Goal: Transaction & Acquisition: Purchase product/service

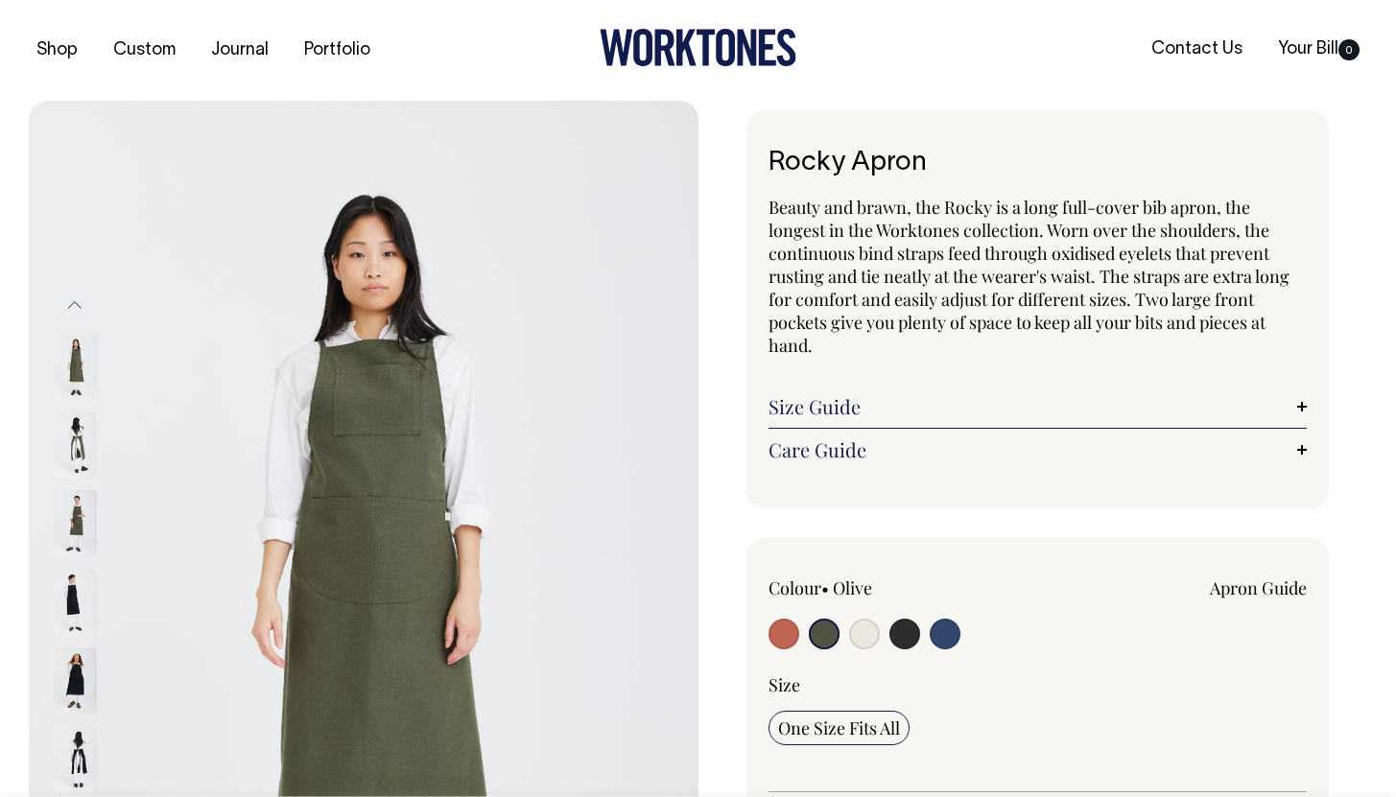
select select "Olive"
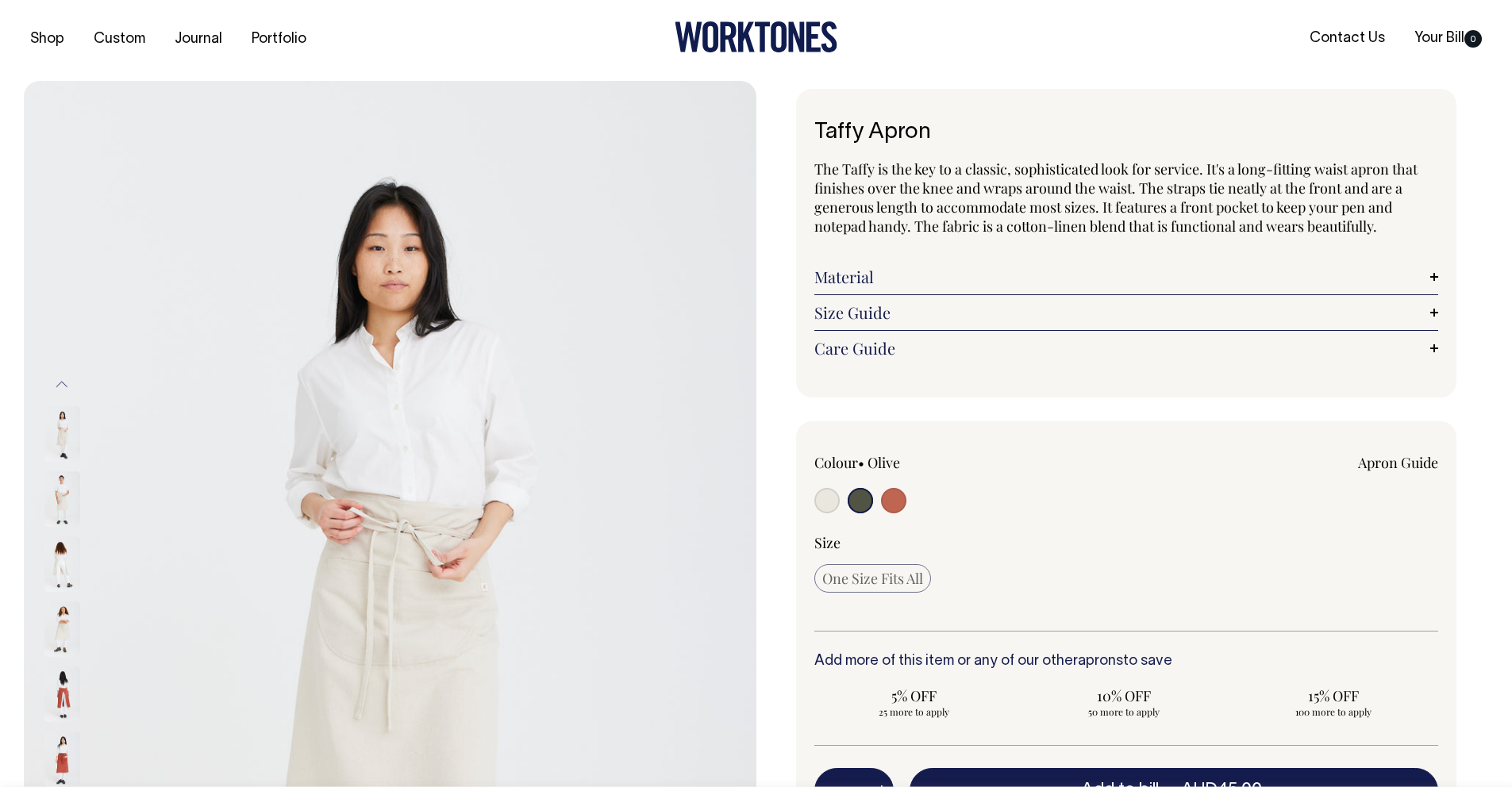
scroll to position [3, 0]
click at [816, 500] on input "radio" at bounding box center [827, 499] width 26 height 26
radio input "true"
radio input "false"
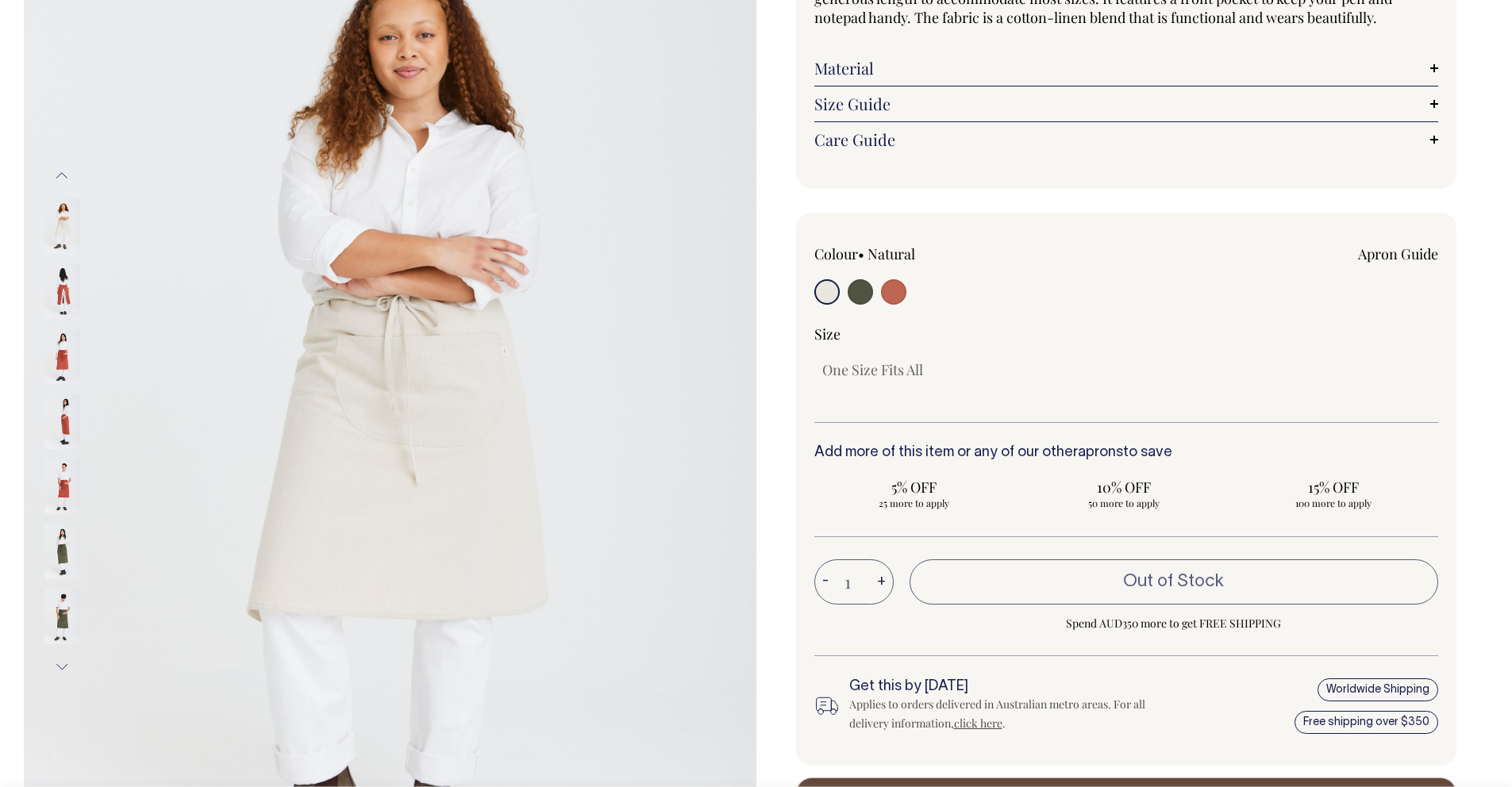
scroll to position [212, 0]
click at [832, 297] on input "radio" at bounding box center [827, 291] width 26 height 26
click at [802, 285] on div "Colour • Natural" at bounding box center [1126, 489] width 661 height 554
click at [831, 290] on input "radio" at bounding box center [827, 291] width 26 height 26
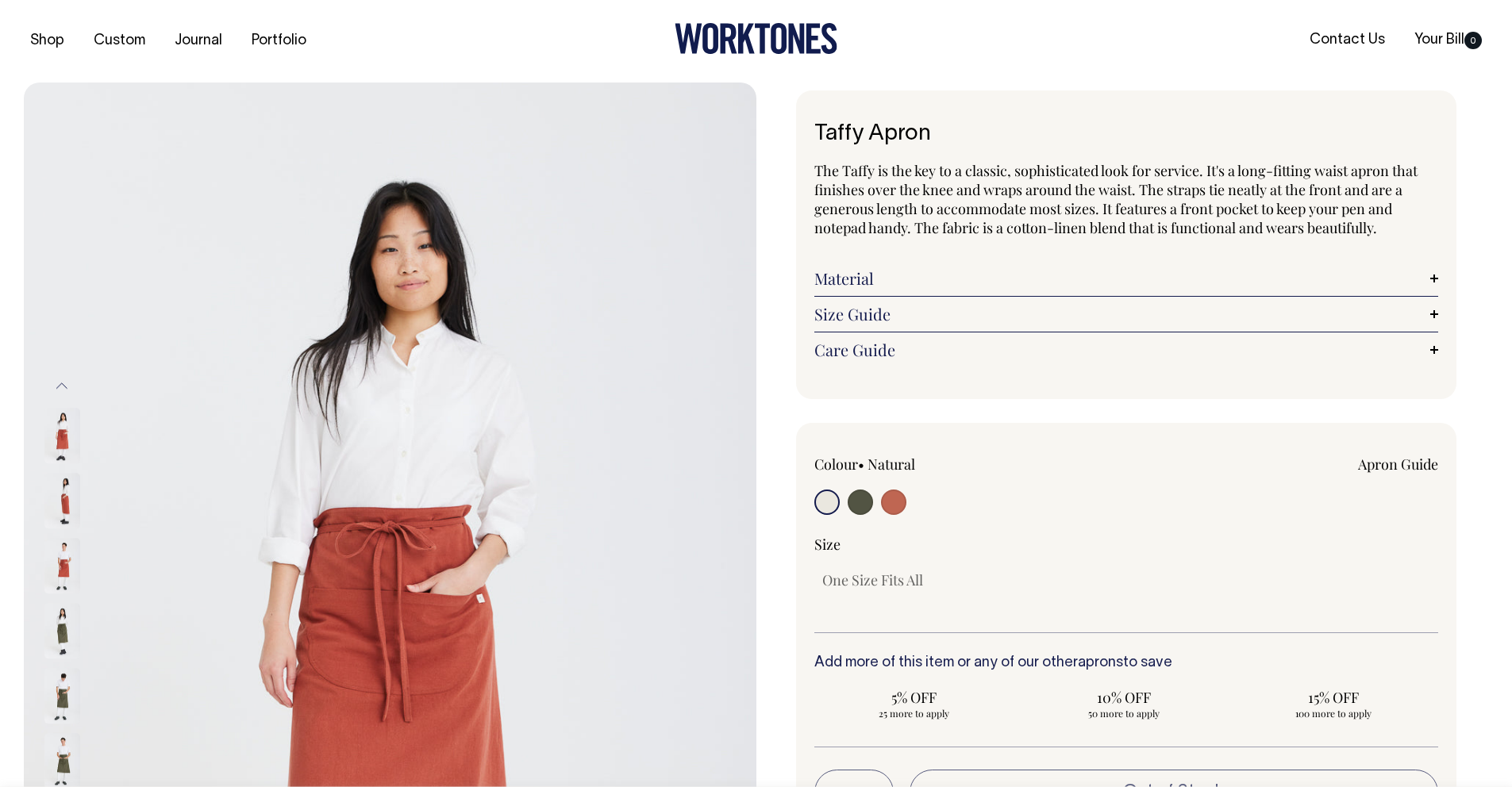
scroll to position [0, 0]
click at [835, 508] on input "radio" at bounding box center [827, 503] width 26 height 26
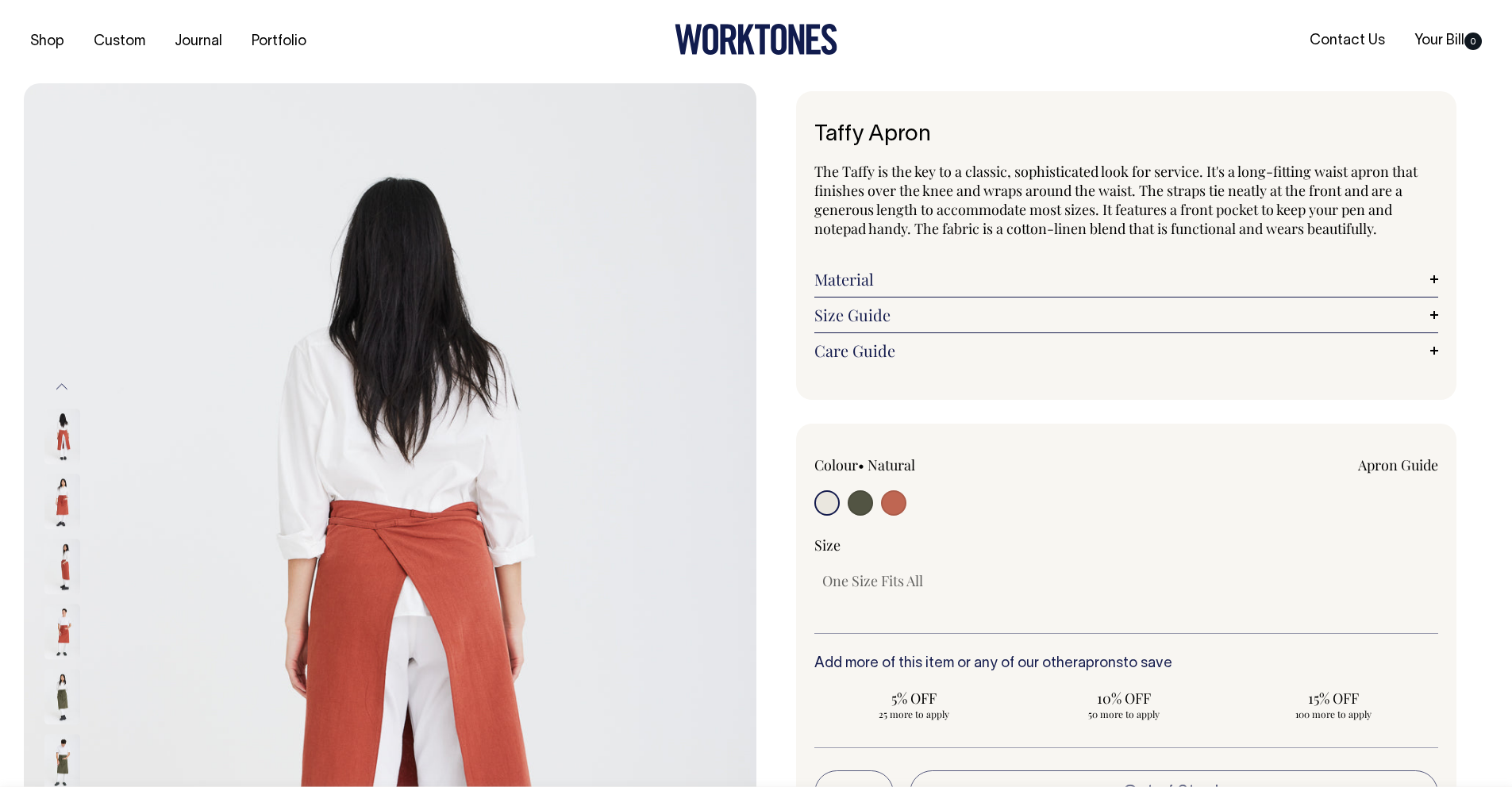
click at [68, 389] on button "Previous" at bounding box center [61, 386] width 24 height 36
click at [68, 388] on button "Previous" at bounding box center [61, 386] width 24 height 36
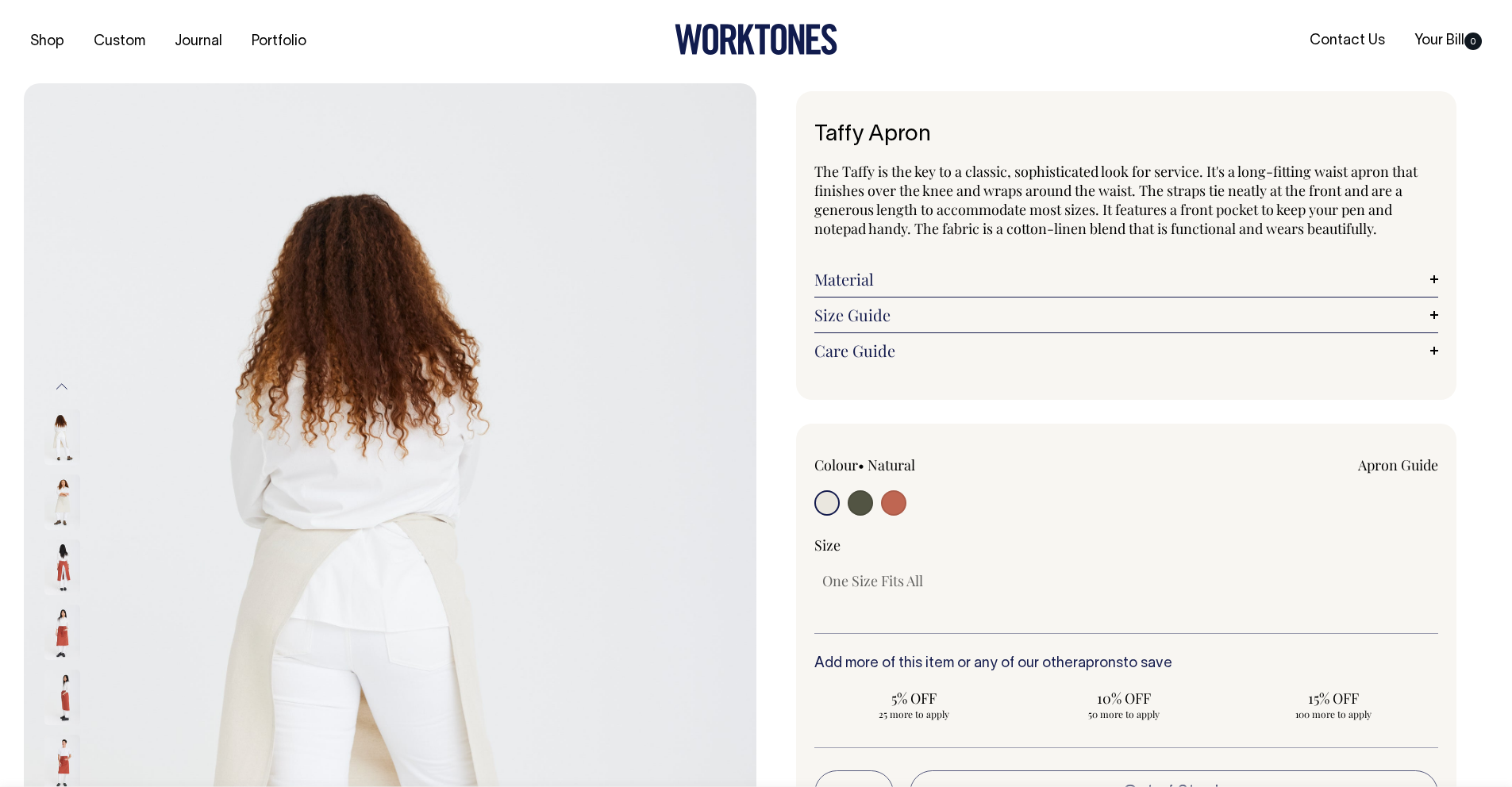
click at [61, 446] on img at bounding box center [62, 436] width 36 height 55
click at [77, 500] on img at bounding box center [62, 502] width 36 height 55
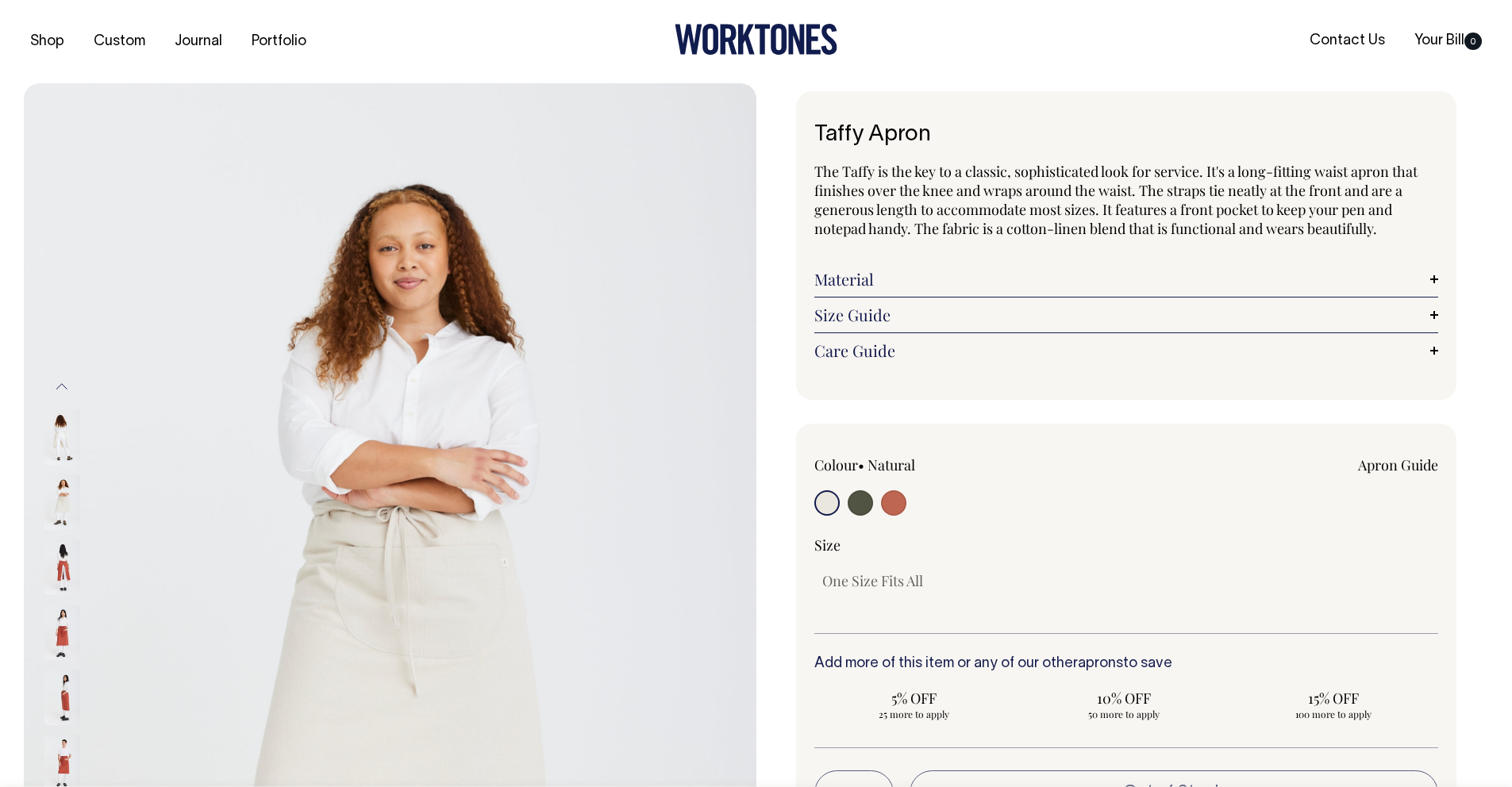
click at [60, 498] on img at bounding box center [62, 502] width 36 height 55
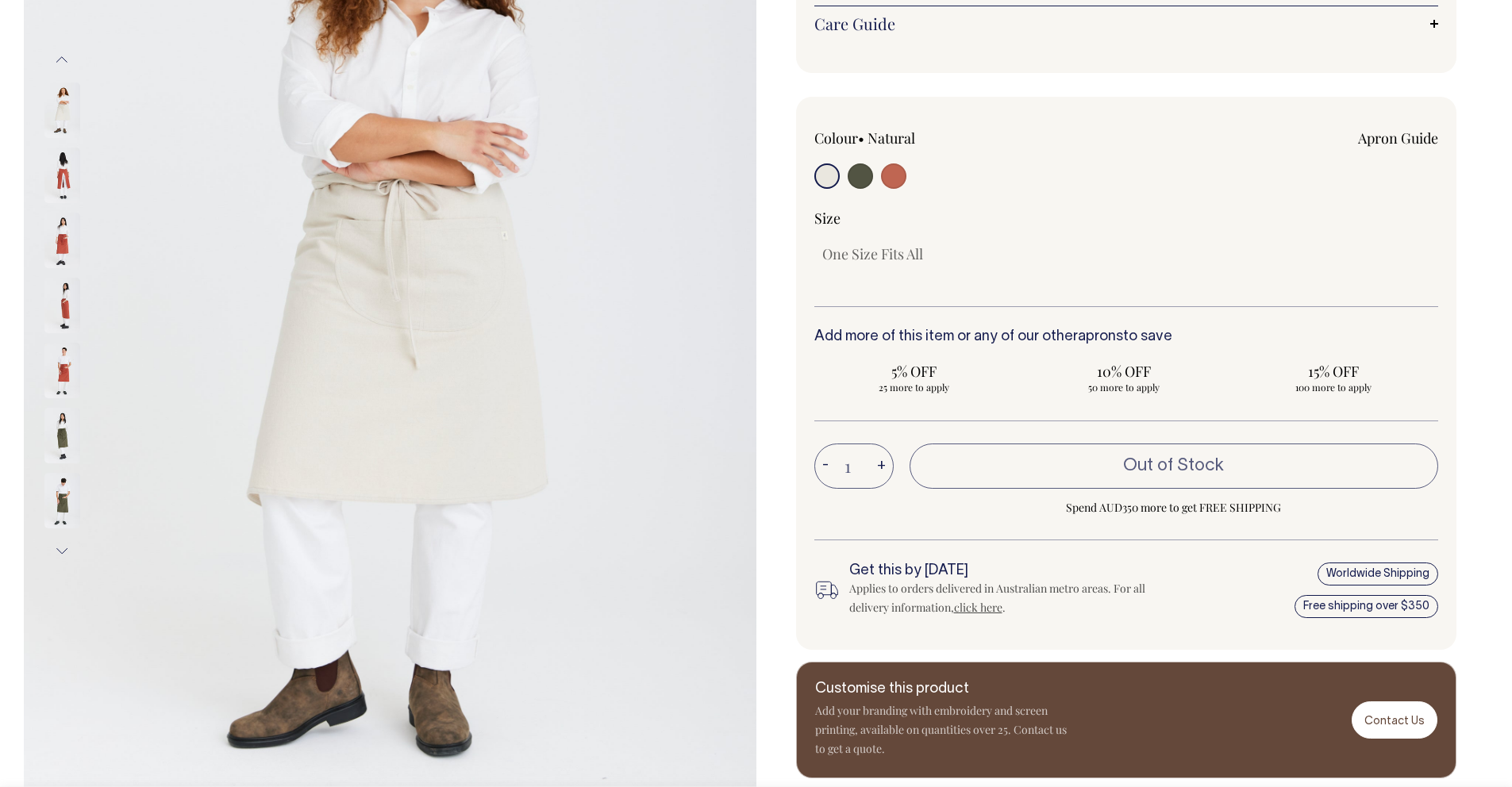
scroll to position [327, 0]
